Goal: Use online tool/utility: Utilize a website feature to perform a specific function

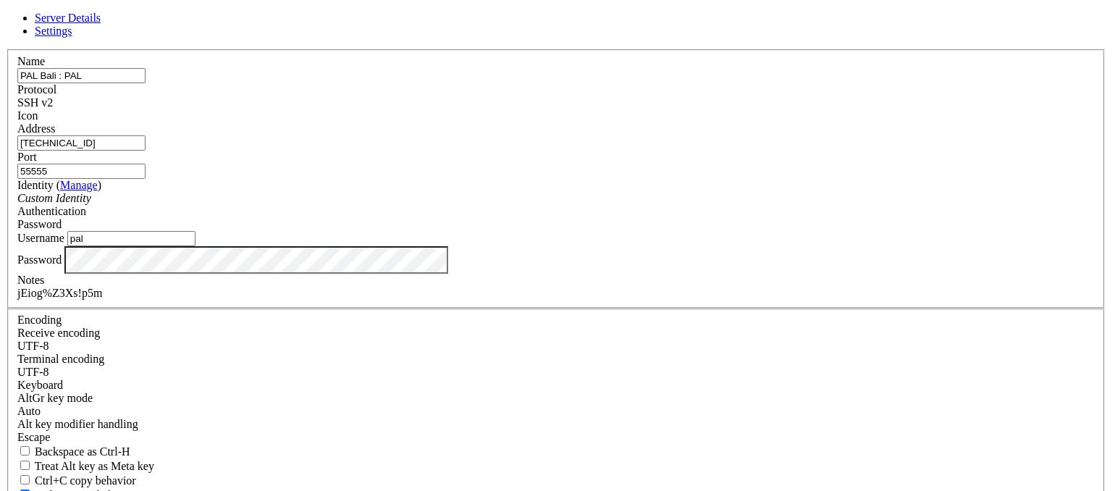
scroll to position [100, 0]
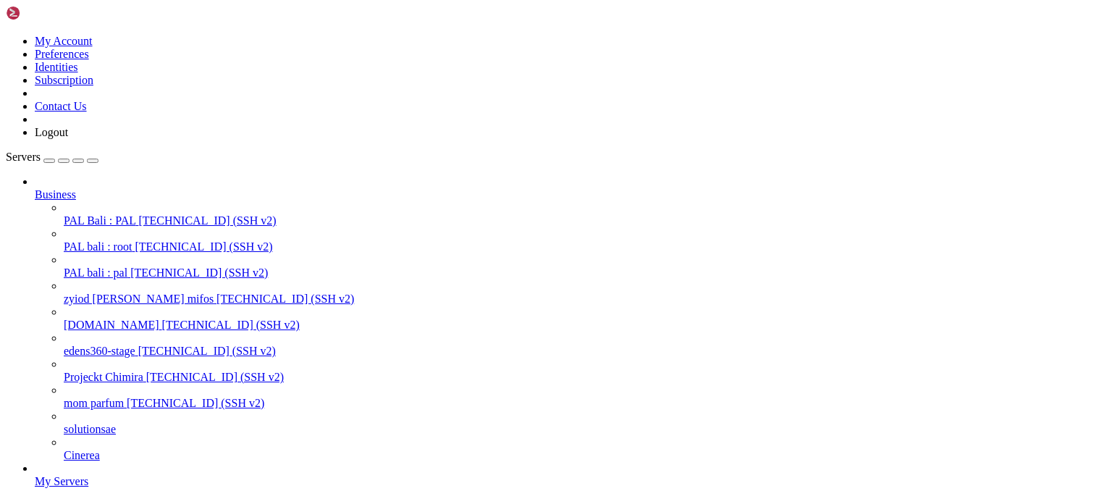
scroll to position [0, 0]
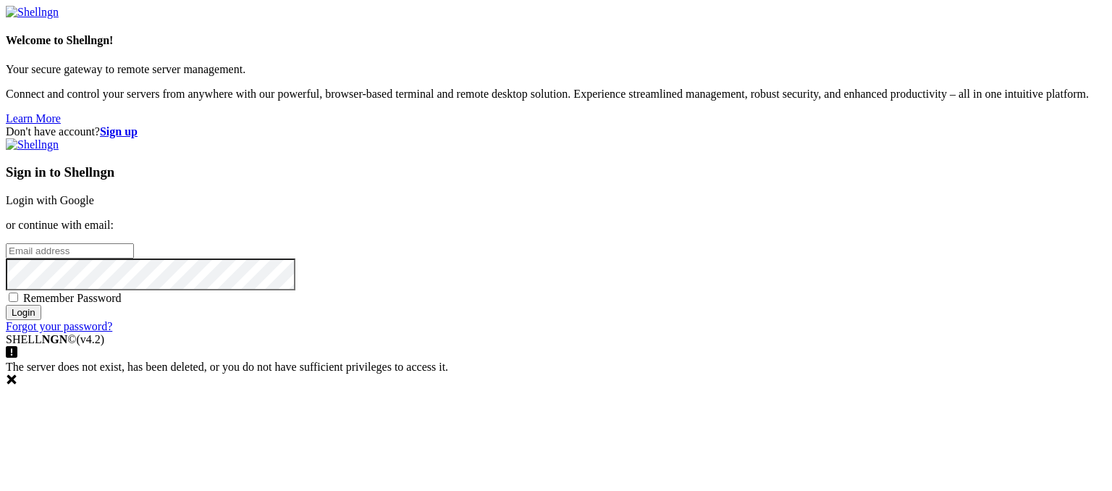
click at [17, 384] on icon at bounding box center [11, 378] width 9 height 9
click at [94, 194] on link "Login with Google" at bounding box center [50, 200] width 88 height 12
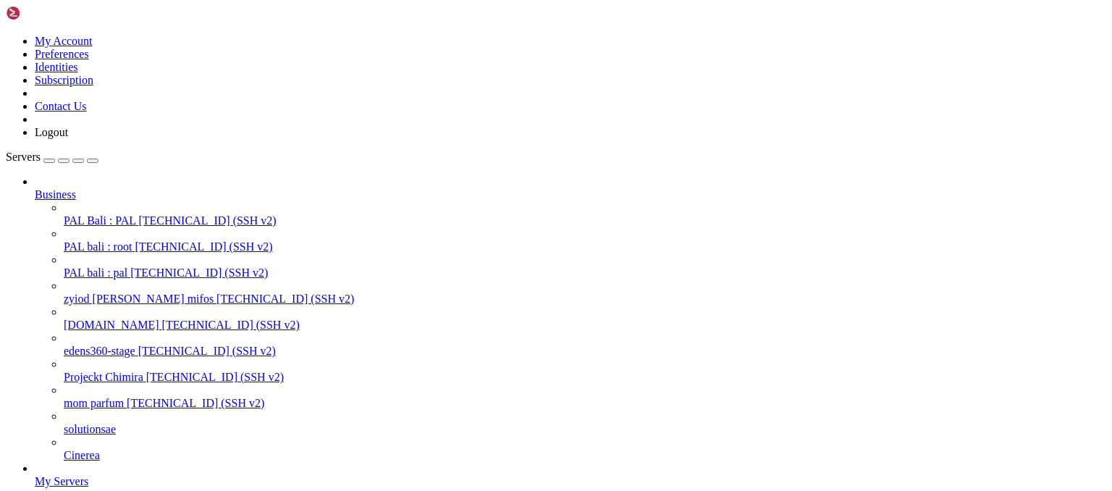
scroll to position [67, 0]
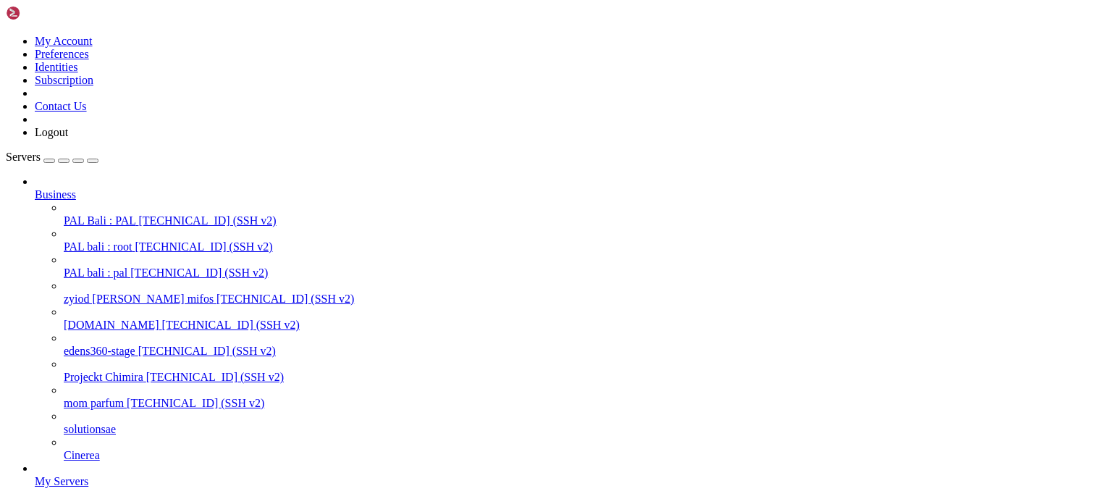
drag, startPoint x: 89, startPoint y: 2044, endPoint x: 12, endPoint y: 1972, distance: 105.5
